Goal: Find specific page/section: Find specific page/section

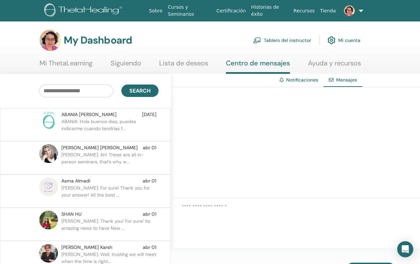
click at [83, 15] on img at bounding box center [84, 10] width 80 height 15
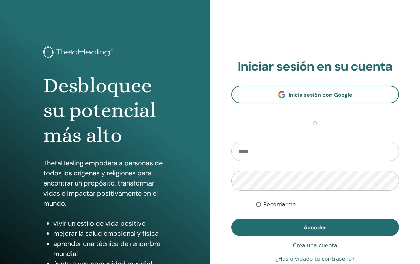
type input "**********"
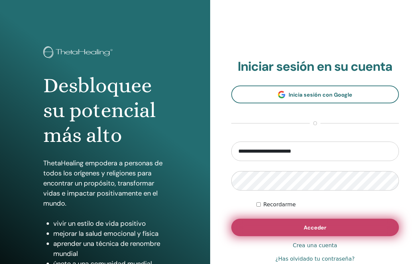
click at [318, 232] on button "Acceder" at bounding box center [315, 227] width 168 height 17
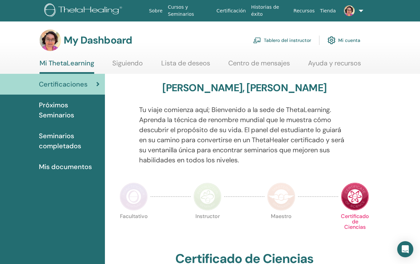
click at [299, 41] on link "Tablero del instructor" at bounding box center [282, 40] width 58 height 15
